Goal: Task Accomplishment & Management: Manage account settings

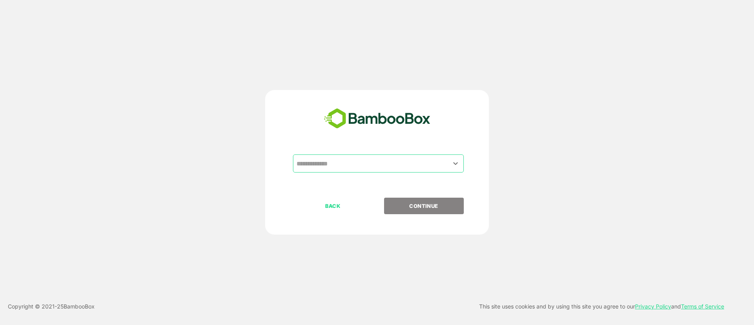
click at [343, 158] on input "text" at bounding box center [379, 163] width 168 height 15
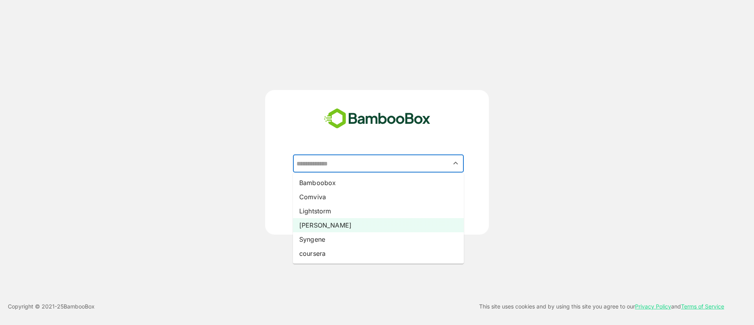
click at [325, 218] on li "[PERSON_NAME]" at bounding box center [378, 225] width 171 height 14
type input "*****"
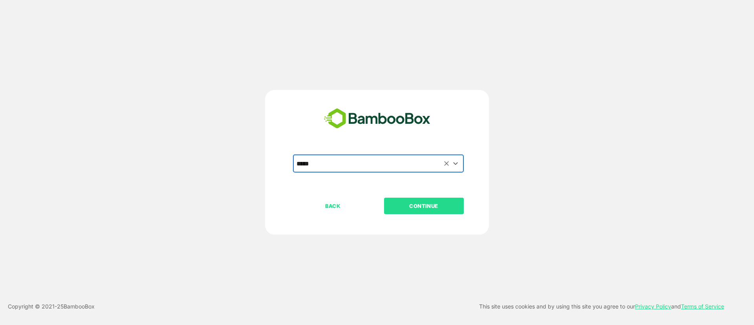
click at [401, 213] on button "CONTINUE" at bounding box center [424, 206] width 80 height 16
click at [415, 212] on button "CONTINUE" at bounding box center [424, 206] width 80 height 16
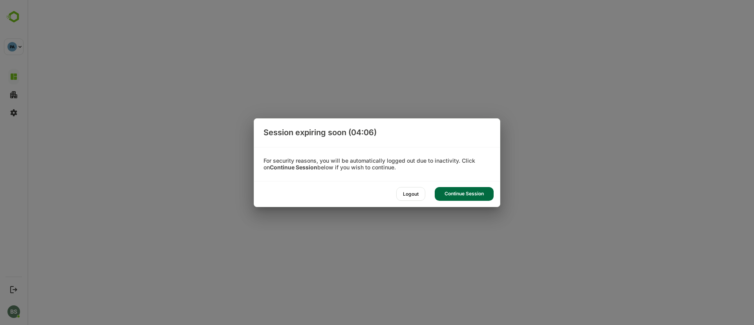
click at [411, 192] on div "Logout" at bounding box center [410, 194] width 29 height 14
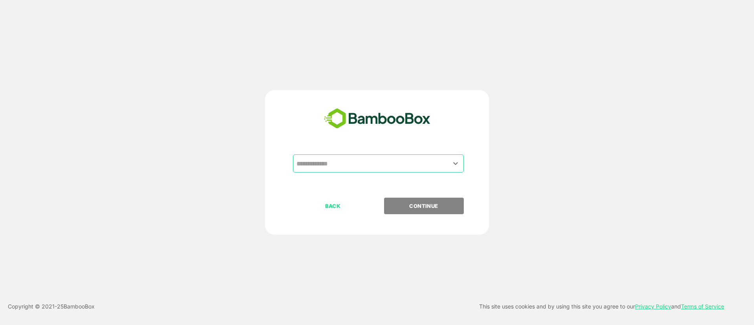
click at [359, 161] on input "text" at bounding box center [379, 163] width 168 height 15
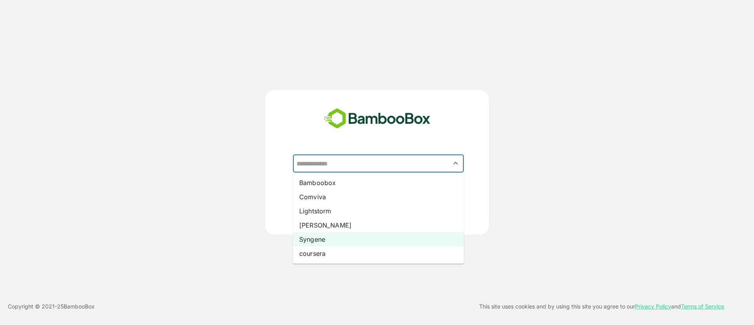
click at [307, 238] on li "Syngene" at bounding box center [378, 239] width 171 height 14
type input "*******"
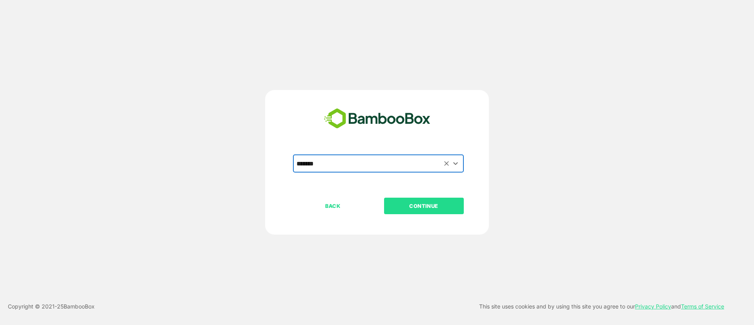
click at [411, 210] on button "CONTINUE" at bounding box center [424, 206] width 80 height 16
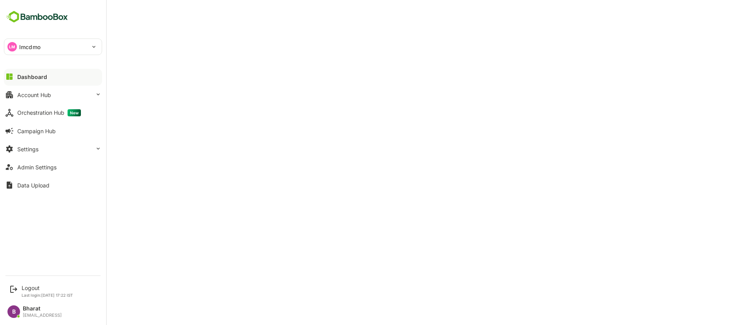
click at [34, 41] on div "LM lmcdmo" at bounding box center [48, 47] width 88 height 16
click at [200, 38] on div at bounding box center [377, 162] width 754 height 325
click at [34, 149] on div "Settings" at bounding box center [27, 149] width 21 height 7
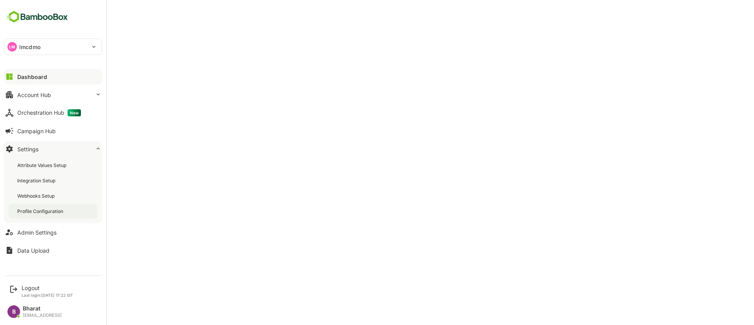
click at [44, 217] on div "Profile Configuration" at bounding box center [53, 211] width 89 height 15
click at [46, 51] on div "LM lmcdmo" at bounding box center [48, 47] width 88 height 16
click at [33, 67] on p "smcdmo" at bounding box center [29, 68] width 23 height 8
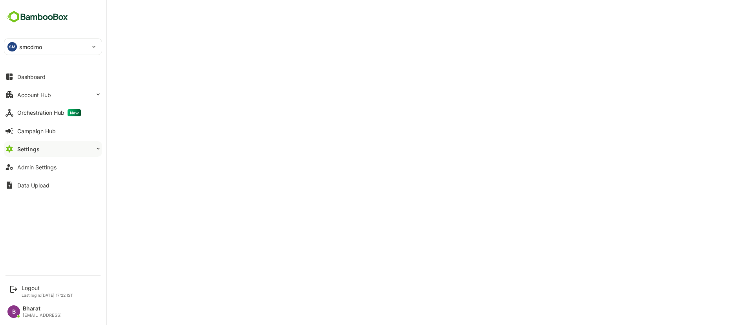
click at [60, 51] on div "SM smcdmo" at bounding box center [48, 47] width 88 height 16
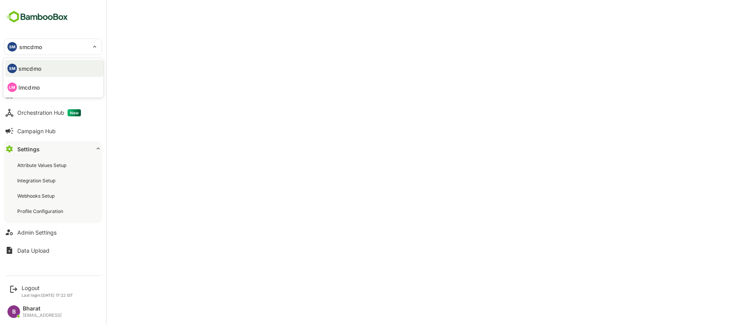
click at [32, 86] on p "lmcdmo" at bounding box center [28, 87] width 21 height 8
